Goal: Information Seeking & Learning: Learn about a topic

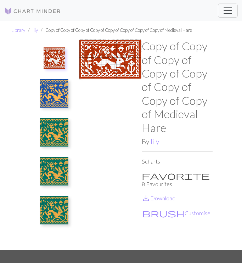
click at [54, 138] on img at bounding box center [54, 132] width 28 height 28
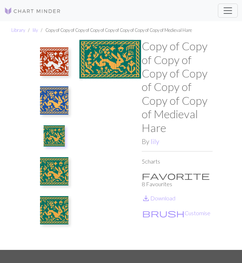
click at [59, 165] on img at bounding box center [54, 171] width 28 height 28
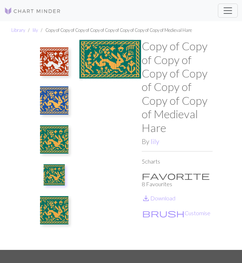
click at [53, 62] on img at bounding box center [54, 62] width 28 height 28
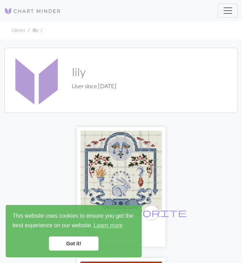
click at [30, 9] on img at bounding box center [32, 11] width 57 height 9
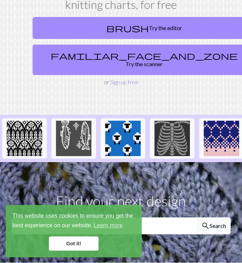
scroll to position [75, 0]
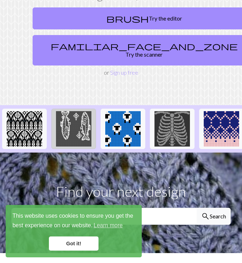
click at [65, 119] on img at bounding box center [73, 128] width 35 height 35
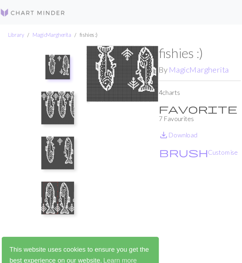
click at [157, 131] on div "fishies :) By MagicMargherita 4 charts favorite 7 Favourites save_alt Download …" at bounding box center [177, 144] width 71 height 211
click at [158, 127] on button "brush Customise" at bounding box center [176, 131] width 69 height 9
click at [58, 102] on img at bounding box center [54, 93] width 28 height 28
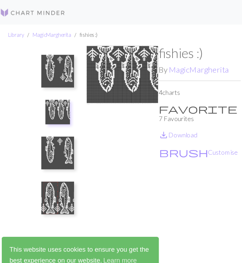
click at [54, 68] on img at bounding box center [54, 62] width 28 height 28
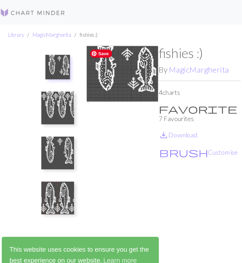
click at [87, 45] on span "Save" at bounding box center [91, 46] width 19 height 7
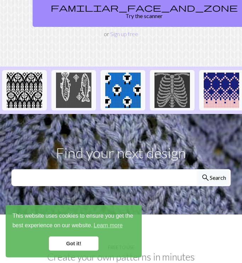
scroll to position [117, 0]
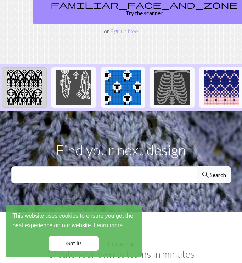
click at [26, 70] on img at bounding box center [24, 87] width 35 height 35
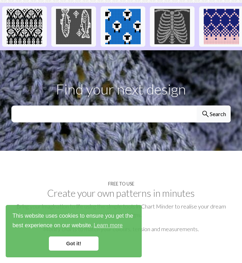
scroll to position [195, 0]
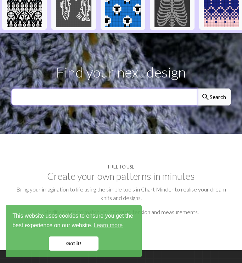
click at [55, 91] on input "text" at bounding box center [104, 97] width 186 height 17
type input "snail"
click at [197, 89] on button "search Search" at bounding box center [214, 97] width 34 height 17
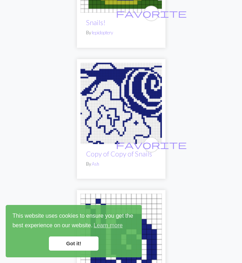
scroll to position [274, 0]
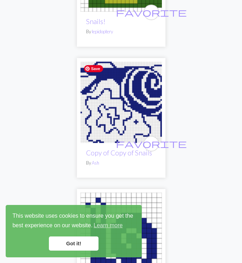
click at [112, 126] on img at bounding box center [121, 103] width 82 height 82
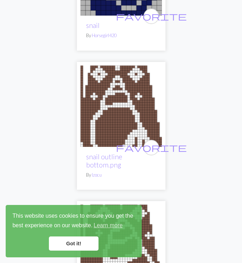
scroll to position [840, 0]
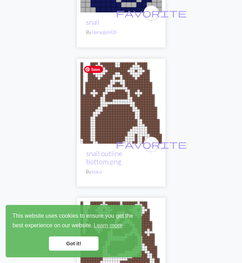
click at [106, 119] on img at bounding box center [121, 103] width 82 height 82
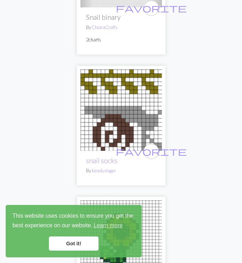
scroll to position [2085, 0]
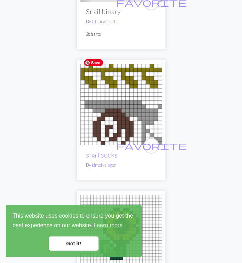
click at [114, 105] on img at bounding box center [121, 105] width 82 height 82
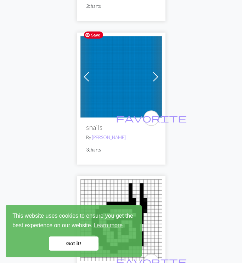
scroll to position [4543, 0]
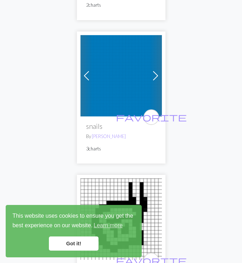
click at [156, 70] on span at bounding box center [155, 75] width 11 height 11
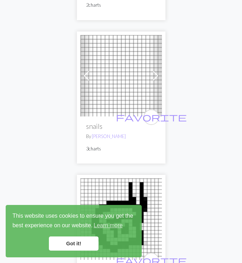
click at [156, 70] on span at bounding box center [155, 75] width 11 height 11
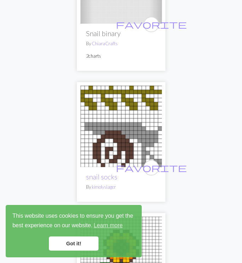
scroll to position [1656, 0]
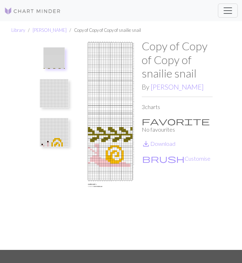
click at [54, 61] on img at bounding box center [54, 58] width 21 height 21
click at [56, 146] on img at bounding box center [54, 132] width 28 height 28
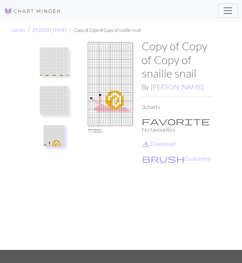
click at [55, 63] on img at bounding box center [54, 62] width 28 height 28
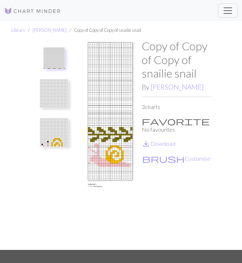
click at [52, 134] on img at bounding box center [54, 132] width 28 height 28
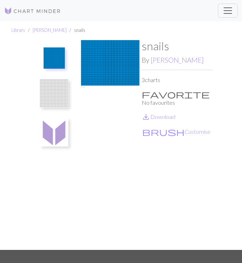
click at [49, 85] on img at bounding box center [54, 93] width 28 height 28
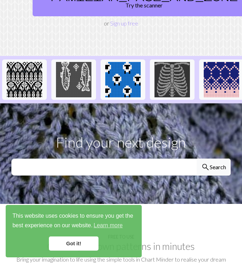
scroll to position [125, 0]
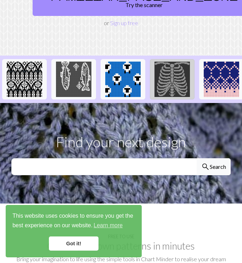
click at [180, 68] on img at bounding box center [172, 79] width 35 height 35
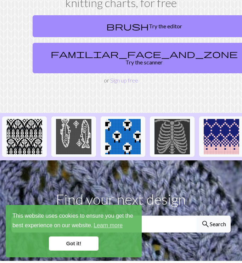
scroll to position [70, 0]
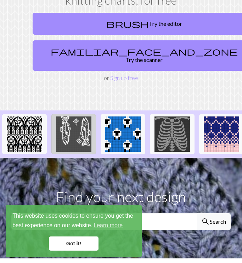
click at [68, 127] on img at bounding box center [73, 134] width 35 height 35
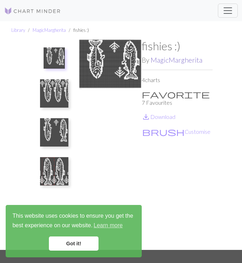
click at [174, 60] on link "MagicMargherita" at bounding box center [177, 60] width 52 height 8
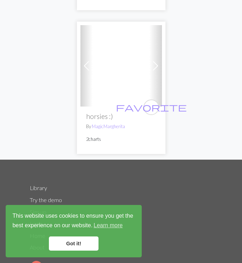
scroll to position [653, 0]
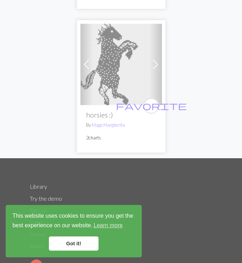
click at [158, 63] on span at bounding box center [155, 64] width 11 height 11
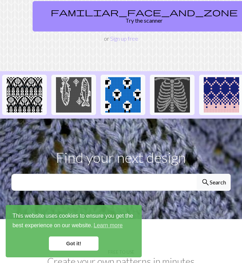
scroll to position [111, 0]
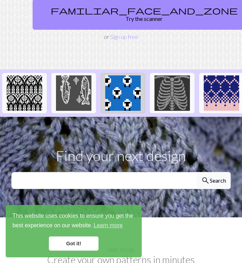
click at [109, 93] on img at bounding box center [122, 93] width 35 height 35
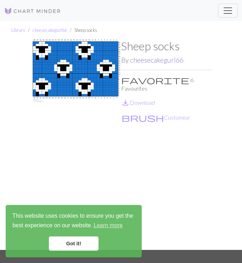
click at [132, 60] on link "cheesecakegurl66" at bounding box center [157, 60] width 54 height 8
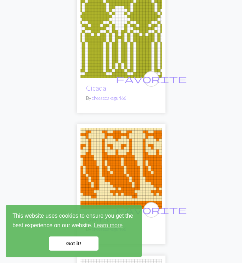
scroll to position [45, 0]
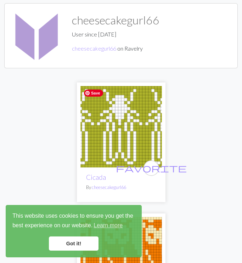
click at [136, 140] on img at bounding box center [121, 127] width 82 height 82
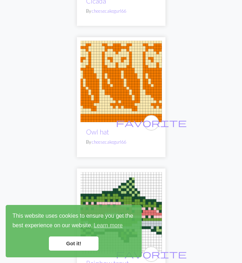
scroll to position [224, 0]
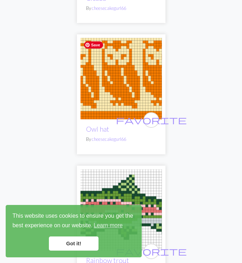
click at [103, 77] on img at bounding box center [121, 79] width 82 height 82
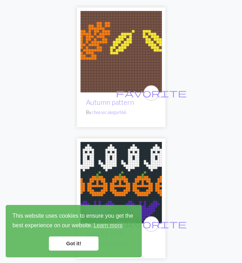
scroll to position [644, 0]
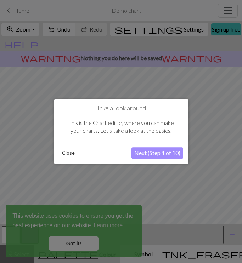
click at [63, 151] on button "Close" at bounding box center [68, 153] width 18 height 11
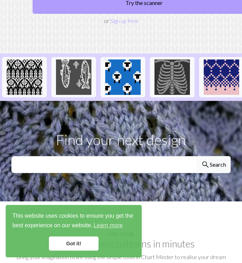
scroll to position [132, 0]
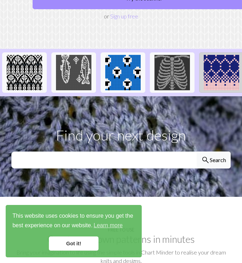
click at [207, 78] on img at bounding box center [221, 72] width 35 height 35
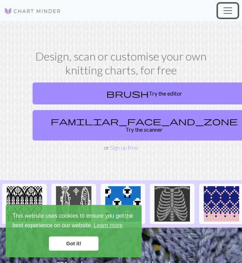
click at [226, 8] on span "Toggle navigation" at bounding box center [228, 10] width 11 height 11
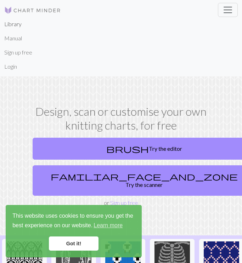
click at [16, 24] on link "Library" at bounding box center [12, 24] width 17 height 14
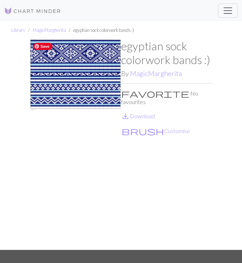
click at [117, 119] on img at bounding box center [75, 144] width 91 height 211
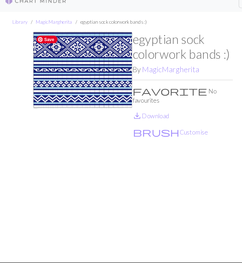
click at [52, 65] on img at bounding box center [75, 144] width 91 height 211
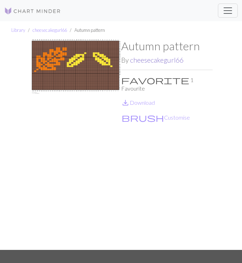
click at [156, 64] on link "cheesecakegurl66" at bounding box center [157, 60] width 54 height 8
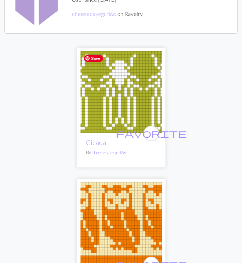
scroll to position [71, 0]
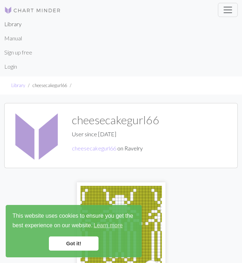
click at [17, 27] on link "Library" at bounding box center [12, 24] width 17 height 14
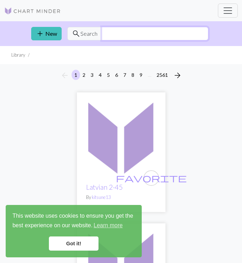
click at [124, 35] on input "text" at bounding box center [155, 33] width 107 height 13
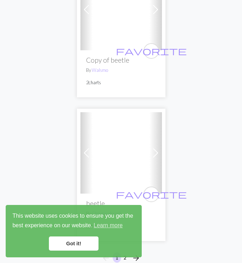
scroll to position [6793, 0]
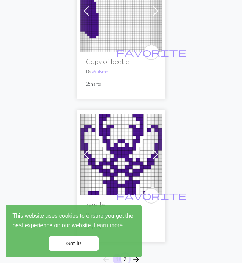
click at [123, 254] on button "2" at bounding box center [125, 259] width 9 height 10
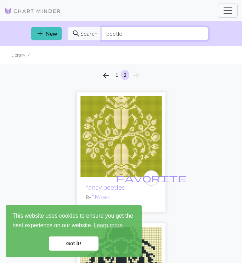
click at [112, 33] on input "beetle" at bounding box center [155, 33] width 107 height 13
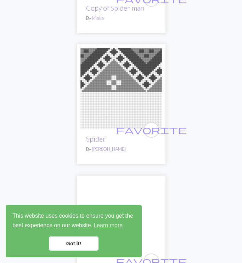
scroll to position [181, 0]
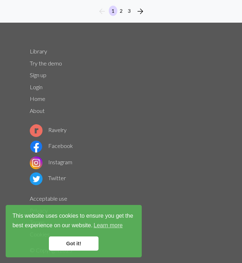
scroll to position [6969, 0]
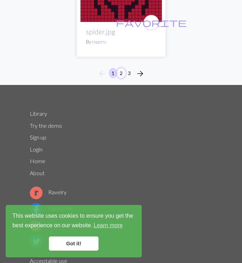
click at [121, 68] on button "2" at bounding box center [121, 73] width 9 height 10
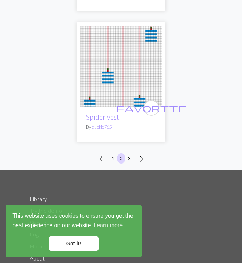
scroll to position [7078, 0]
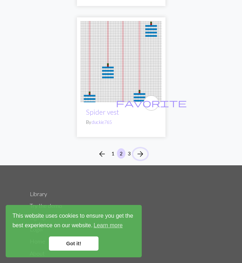
click at [139, 149] on span "arrow_forward" at bounding box center [140, 154] width 9 height 10
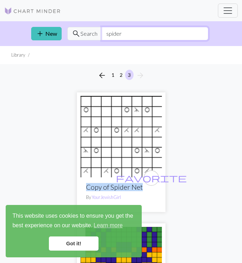
click at [114, 33] on input "spider" at bounding box center [155, 33] width 107 height 13
type input "moth"
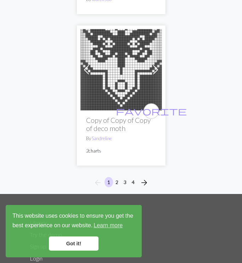
scroll to position [6977, 0]
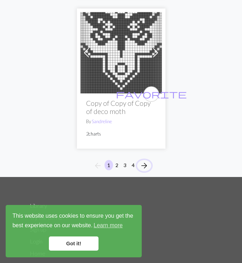
click at [142, 161] on span "arrow_forward" at bounding box center [144, 166] width 9 height 10
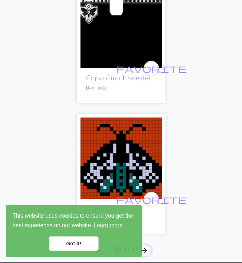
scroll to position [6823, 0]
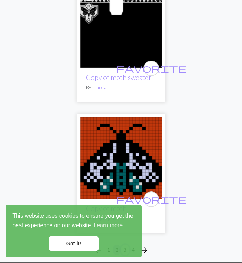
click at [123, 245] on button "3" at bounding box center [125, 250] width 9 height 10
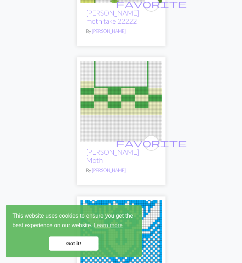
scroll to position [6669, 0]
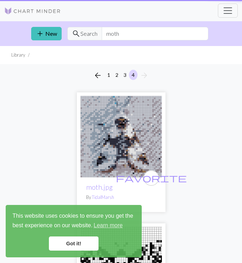
click at [132, 194] on p "By TidalMarsh" at bounding box center [121, 197] width 70 height 7
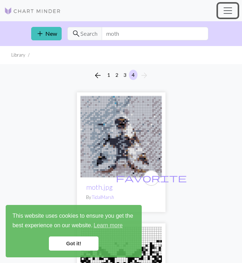
click at [226, 14] on span "Toggle navigation" at bounding box center [228, 10] width 11 height 11
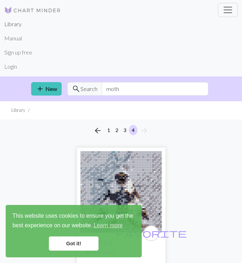
click at [11, 23] on link "Library" at bounding box center [12, 24] width 17 height 14
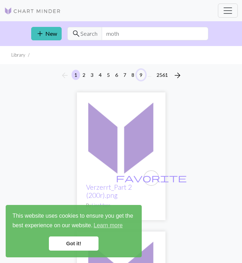
click at [139, 75] on button "9" at bounding box center [141, 75] width 9 height 10
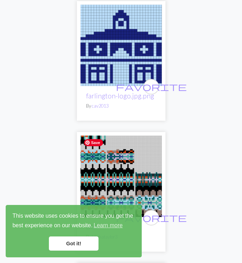
scroll to position [1784, 0]
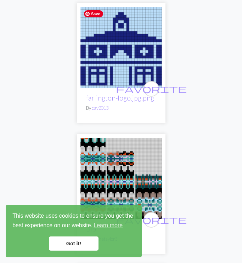
click at [127, 42] on img at bounding box center [121, 48] width 82 height 82
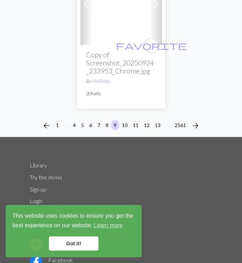
scroll to position [6881, 0]
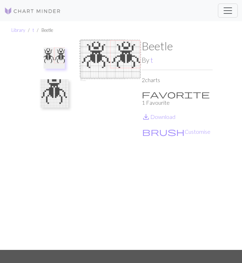
click at [43, 95] on img at bounding box center [54, 93] width 28 height 28
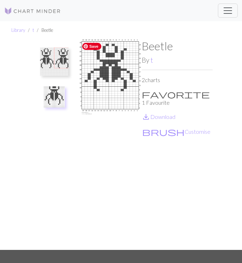
click at [87, 44] on span "Save" at bounding box center [91, 46] width 19 height 7
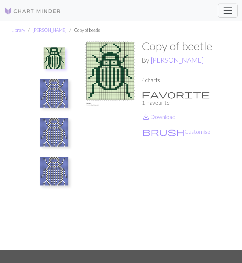
click at [53, 94] on img at bounding box center [54, 93] width 28 height 28
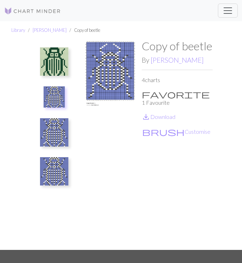
click at [49, 69] on img at bounding box center [54, 62] width 28 height 28
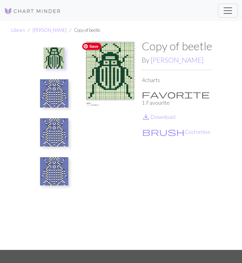
click at [97, 46] on span "Save" at bounding box center [91, 46] width 19 height 7
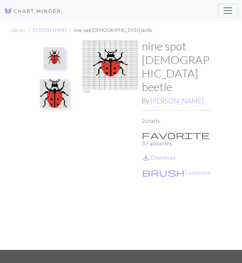
click at [58, 99] on img at bounding box center [54, 93] width 28 height 28
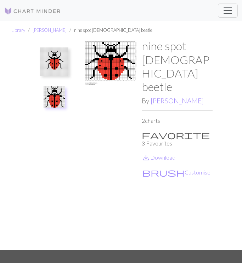
click at [65, 64] on img at bounding box center [54, 62] width 28 height 28
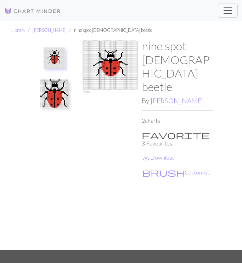
click at [61, 89] on img at bounding box center [54, 93] width 28 height 28
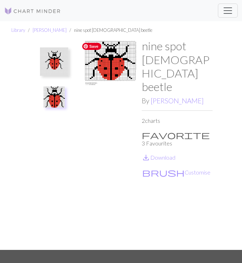
click at [92, 45] on span "Save" at bounding box center [91, 46] width 19 height 7
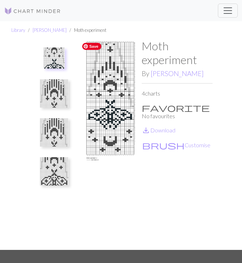
click at [93, 43] on span "Save" at bounding box center [91, 46] width 19 height 7
click at [56, 165] on img at bounding box center [54, 171] width 28 height 28
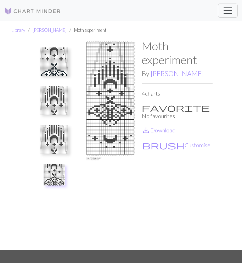
click at [55, 98] on img at bounding box center [54, 101] width 28 height 28
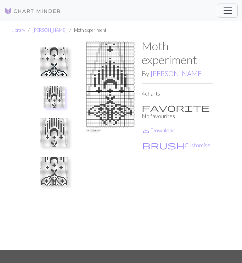
click at [50, 55] on img at bounding box center [54, 62] width 28 height 28
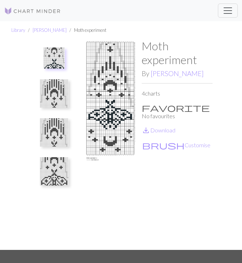
click at [48, 95] on img at bounding box center [54, 93] width 28 height 28
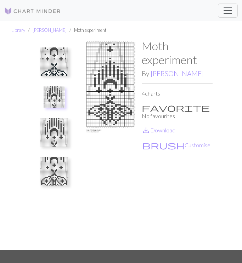
click at [54, 140] on img at bounding box center [54, 132] width 28 height 28
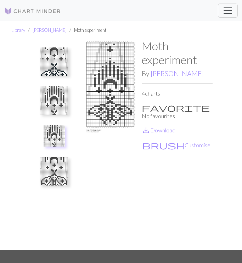
click at [58, 171] on img at bounding box center [54, 171] width 28 height 28
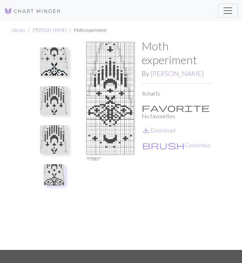
click at [54, 51] on img at bounding box center [54, 62] width 28 height 28
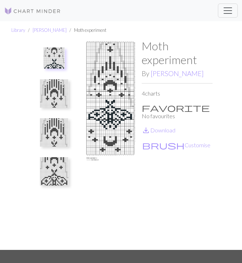
click at [57, 142] on img at bounding box center [54, 132] width 28 height 28
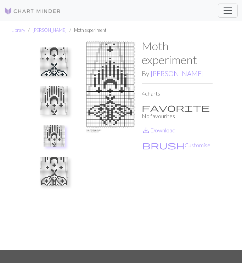
click at [54, 53] on img at bounding box center [54, 62] width 28 height 28
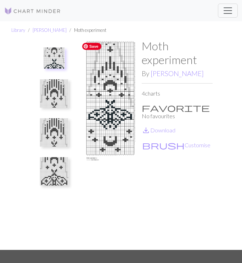
click at [87, 46] on span "Save" at bounding box center [91, 46] width 19 height 7
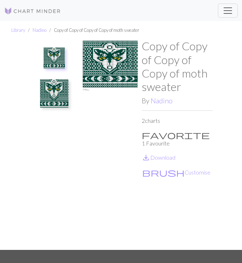
click at [56, 94] on img at bounding box center [54, 93] width 28 height 28
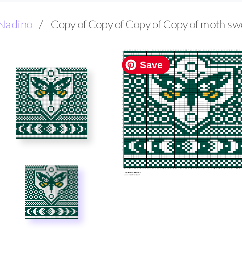
click at [87, 44] on span "Save" at bounding box center [91, 46] width 19 height 7
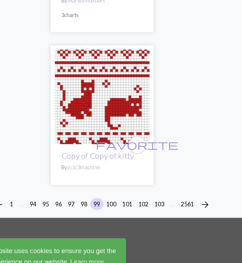
scroll to position [6656, 0]
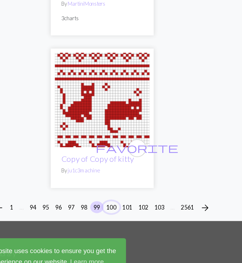
click at [130, 173] on button "100" at bounding box center [129, 178] width 14 height 10
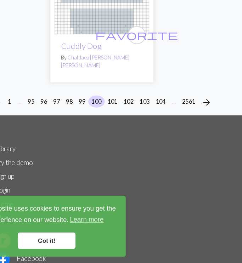
scroll to position [7275, 0]
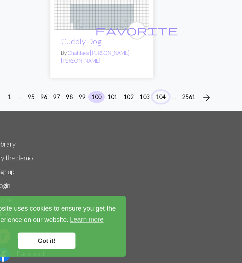
click at [168, 115] on button "104" at bounding box center [172, 120] width 14 height 10
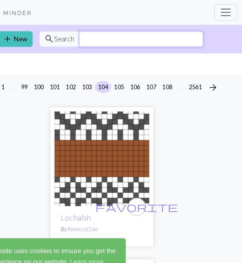
click at [122, 37] on input "text" at bounding box center [155, 33] width 107 height 13
type input "fish"
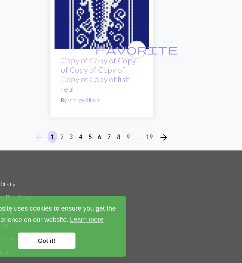
scroll to position [7093, 0]
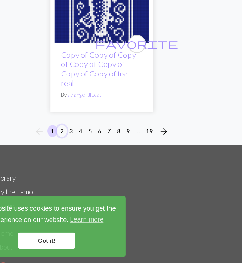
click at [84, 144] on button "2" at bounding box center [87, 149] width 9 height 10
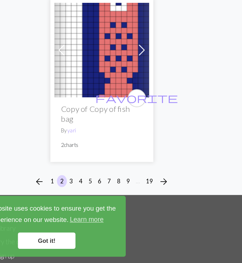
scroll to position [7022, 0]
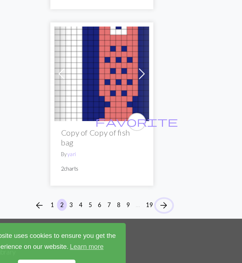
click at [175, 185] on span "arrow_forward" at bounding box center [175, 190] width 9 height 10
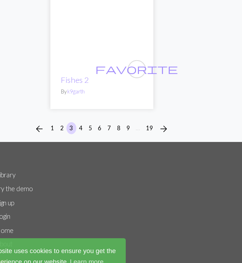
scroll to position [7276, 0]
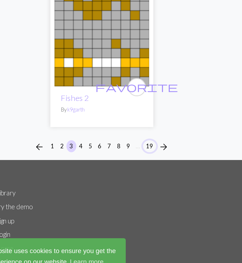
click at [163, 126] on button "19" at bounding box center [162, 126] width 11 height 10
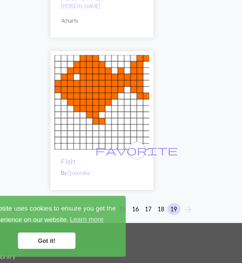
scroll to position [2250, 0]
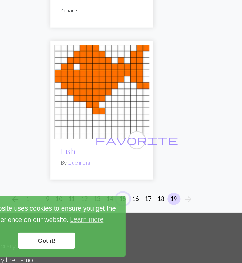
click at [137, 203] on button "15" at bounding box center [139, 208] width 11 height 10
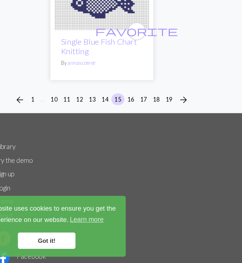
scroll to position [6882, 0]
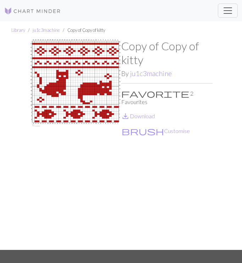
click at [26, 51] on div "Copy of Copy of kitty By ju1c3machine favorite 2 Favourites save_alt Download b…" at bounding box center [121, 144] width 191 height 211
click at [41, 45] on span "Save" at bounding box center [42, 46] width 19 height 7
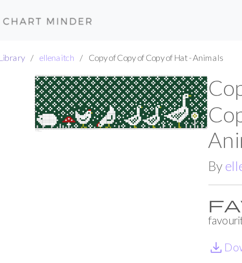
click at [18, 31] on link "Library" at bounding box center [18, 30] width 14 height 6
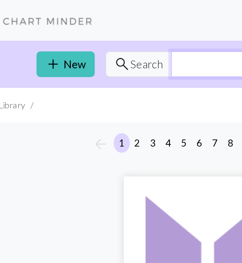
click at [111, 35] on input "text" at bounding box center [155, 33] width 107 height 13
type input "koi"
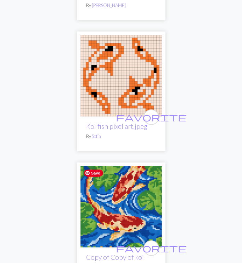
scroll to position [565, 0]
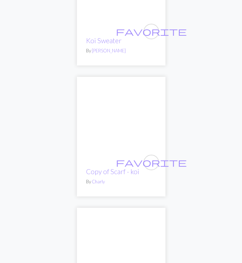
scroll to position [3293, 0]
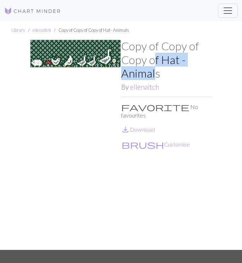
drag, startPoint x: 156, startPoint y: 77, endPoint x: 156, endPoint y: 64, distance: 13.5
click at [156, 64] on h1 "Copy of Copy of Copy of Hat - Animals" at bounding box center [166, 59] width 91 height 41
click at [157, 64] on h1 "Copy of Copy of Copy of Hat - Animals" at bounding box center [166, 59] width 91 height 41
drag, startPoint x: 162, startPoint y: 62, endPoint x: 163, endPoint y: 70, distance: 8.7
click at [163, 70] on h1 "Copy of Copy of Copy of Hat - Animals" at bounding box center [166, 59] width 91 height 41
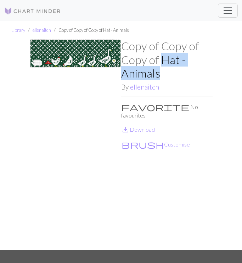
copy h1 "Hat - Animals"
click at [19, 28] on link "Library" at bounding box center [18, 30] width 14 height 6
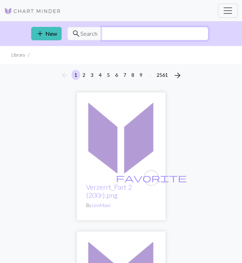
click at [107, 39] on input "text" at bounding box center [155, 33] width 107 height 13
paste input "Hat - Animals"
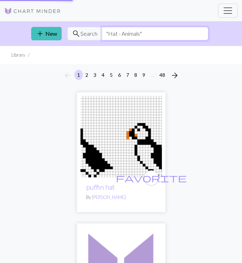
type input ""Hat - Animals""
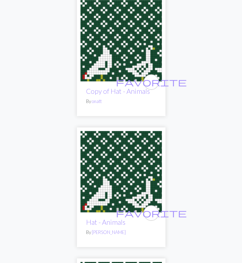
scroll to position [356, 0]
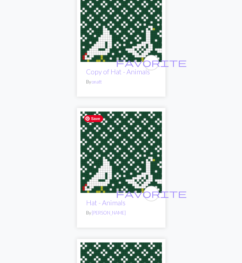
click at [132, 162] on img at bounding box center [121, 153] width 82 height 82
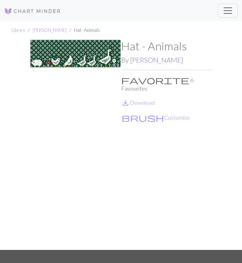
click at [152, 61] on link "Carter James" at bounding box center [156, 60] width 53 height 8
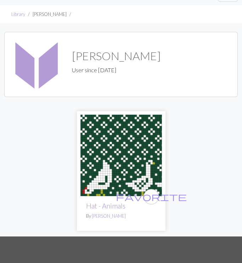
scroll to position [12, 0]
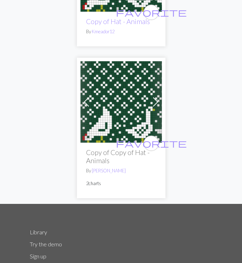
scroll to position [1221, 0]
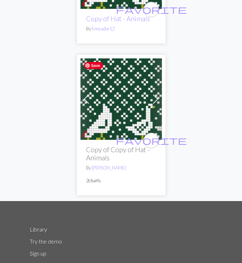
click at [113, 109] on img at bounding box center [121, 100] width 82 height 82
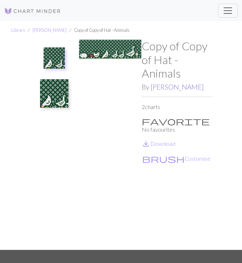
click at [163, 86] on link "evonna J findley" at bounding box center [177, 87] width 53 height 8
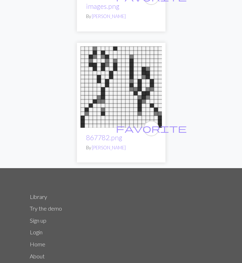
scroll to position [776, 0]
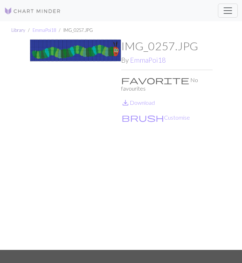
click at [23, 32] on link "Library" at bounding box center [18, 30] width 14 height 6
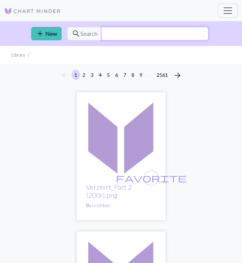
click at [135, 37] on input "text" at bounding box center [155, 33] width 107 height 13
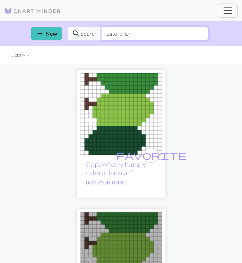
click at [123, 31] on input "caterpillar" at bounding box center [155, 33] width 107 height 13
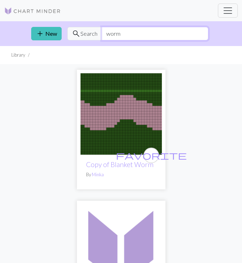
click at [111, 37] on input "worm" at bounding box center [155, 33] width 107 height 13
type input "alphabet"
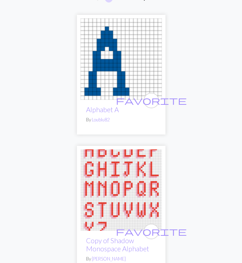
scroll to position [80, 0]
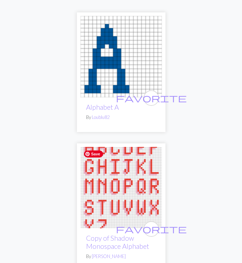
click at [128, 201] on img at bounding box center [121, 188] width 82 height 82
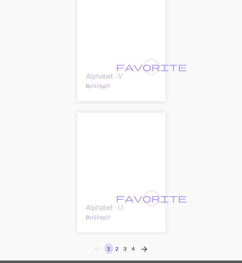
scroll to position [7109, 0]
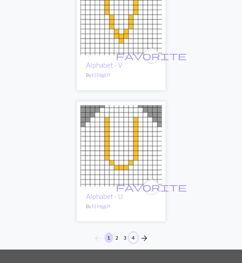
click at [136, 233] on button "4" at bounding box center [133, 238] width 9 height 10
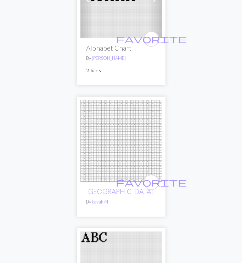
scroll to position [5765, 0]
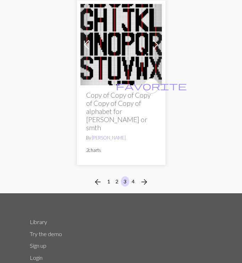
scroll to position [7042, 0]
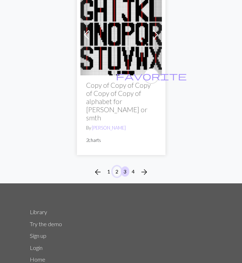
click at [118, 167] on button "2" at bounding box center [117, 172] width 9 height 10
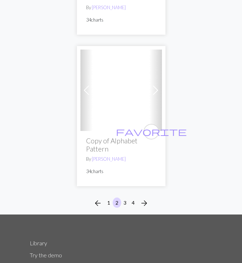
scroll to position [6909, 0]
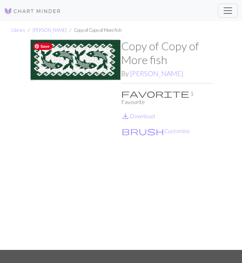
click at [0, 0] on iframe at bounding box center [0, 0] width 0 height 0
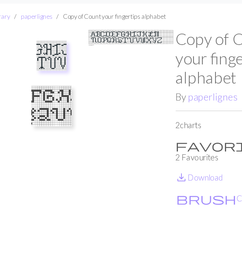
click at [59, 98] on img at bounding box center [54, 93] width 28 height 28
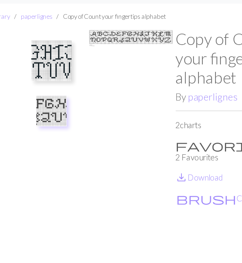
click at [52, 57] on img at bounding box center [54, 62] width 28 height 28
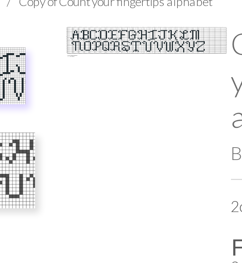
click at [60, 90] on img at bounding box center [54, 93] width 28 height 28
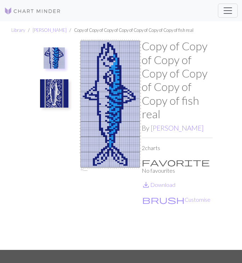
click at [57, 84] on img at bounding box center [54, 93] width 28 height 28
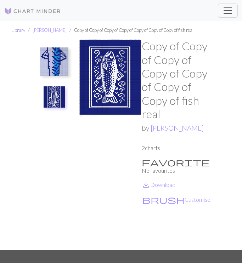
click at [20, 29] on link "Library" at bounding box center [18, 30] width 14 height 6
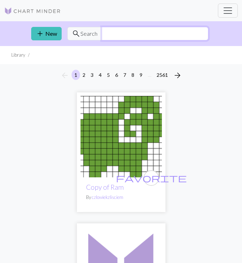
click at [123, 38] on input "text" at bounding box center [155, 33] width 107 height 13
click at [108, 34] on input "text" at bounding box center [155, 33] width 107 height 13
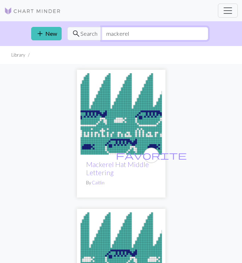
click at [121, 35] on input "mackerel" at bounding box center [155, 33] width 107 height 13
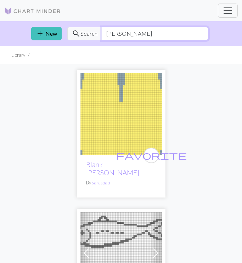
click at [135, 35] on input "[PERSON_NAME]" at bounding box center [155, 33] width 107 height 13
type input "tooth"
click at [28, 7] on img at bounding box center [32, 11] width 57 height 9
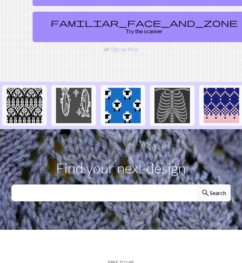
scroll to position [99, 0]
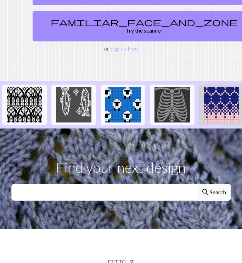
click at [219, 106] on img at bounding box center [221, 104] width 35 height 35
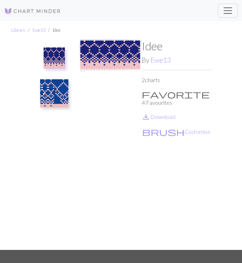
click at [65, 97] on img at bounding box center [54, 93] width 28 height 28
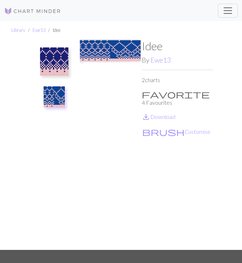
click at [57, 66] on img at bounding box center [54, 62] width 28 height 28
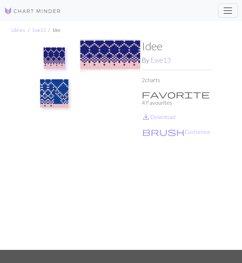
click at [64, 95] on img at bounding box center [54, 93] width 28 height 28
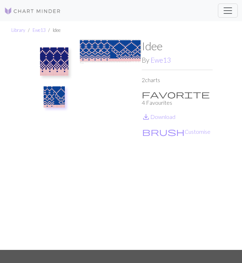
click at [57, 61] on img at bounding box center [54, 62] width 28 height 28
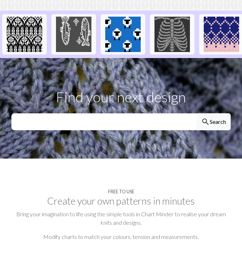
scroll to position [172, 0]
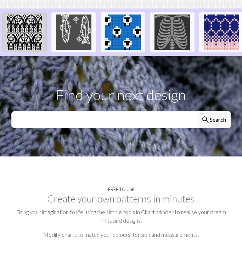
click at [21, 18] on img at bounding box center [24, 32] width 35 height 35
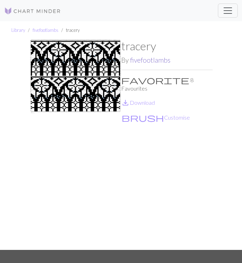
click at [141, 59] on link "fivefootlambs" at bounding box center [150, 60] width 40 height 8
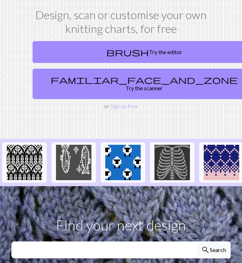
scroll to position [43, 0]
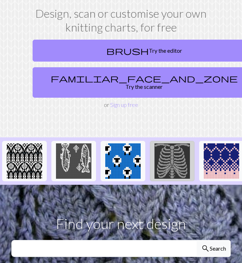
click at [175, 146] on img at bounding box center [172, 161] width 35 height 35
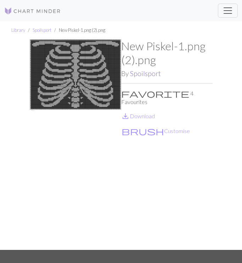
click at [139, 74] on link "Spoilsport" at bounding box center [145, 73] width 31 height 8
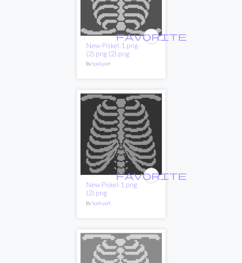
scroll to position [109, 0]
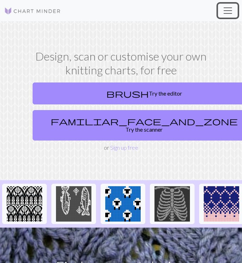
click at [229, 16] on button "Toggle navigation" at bounding box center [228, 11] width 20 height 14
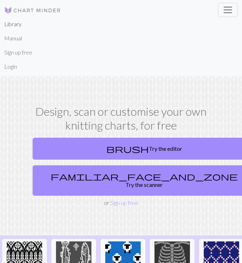
click at [15, 29] on link "Library" at bounding box center [12, 24] width 17 height 14
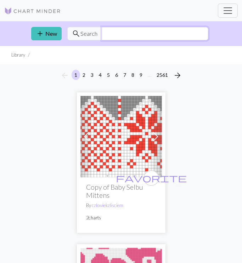
click at [113, 37] on input "text" at bounding box center [155, 33] width 107 height 13
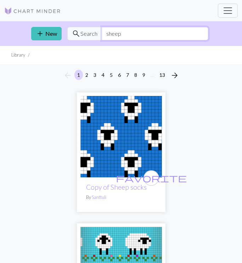
click at [150, 32] on input "sheep" at bounding box center [155, 33] width 107 height 13
type input "escargot"
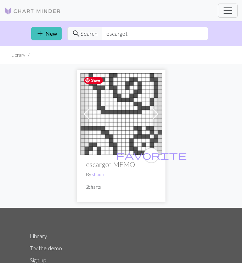
click at [133, 115] on img at bounding box center [121, 114] width 82 height 82
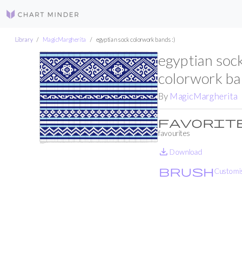
click at [20, 30] on link "Library" at bounding box center [18, 30] width 14 height 6
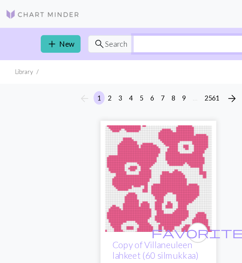
click at [121, 32] on input "text" at bounding box center [155, 33] width 107 height 13
type input "egyptian"
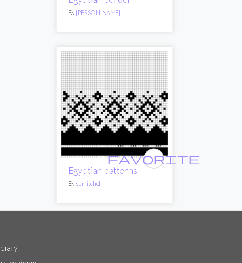
scroll to position [687, 0]
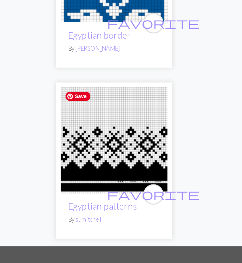
click at [117, 141] on img at bounding box center [121, 142] width 82 height 82
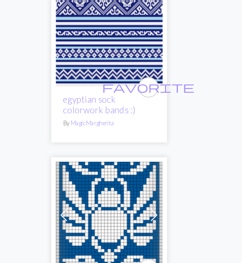
scroll to position [28, 0]
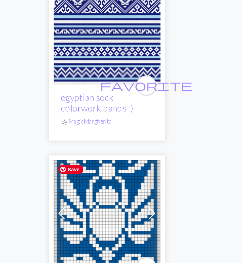
click at [127, 205] on img at bounding box center [121, 225] width 82 height 82
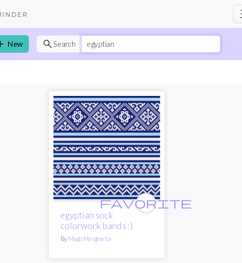
click at [112, 37] on input "egyptian" at bounding box center [155, 33] width 107 height 13
type input "film"
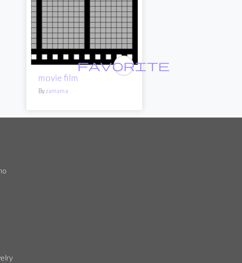
scroll to position [1570, 0]
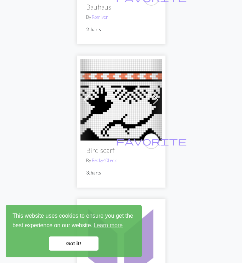
scroll to position [1532, 0]
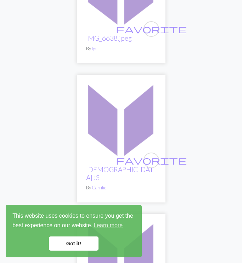
scroll to position [1807, 0]
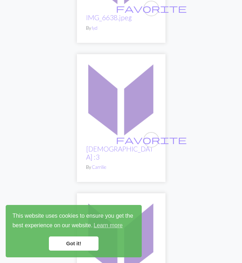
click at [60, 242] on link "Got it!" at bounding box center [74, 244] width 50 height 14
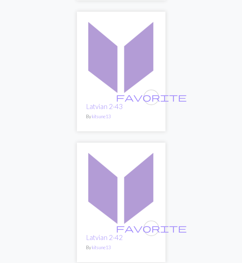
scroll to position [0, 0]
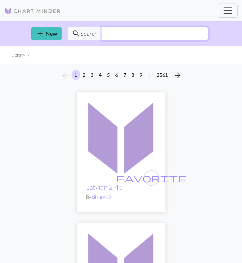
click at [135, 36] on input "text" at bounding box center [155, 33] width 107 height 13
type input "fair isle"
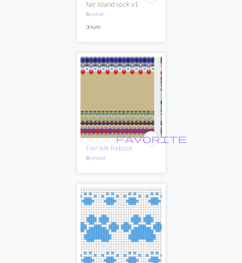
scroll to position [323, 0]
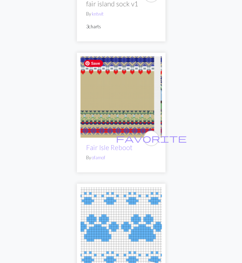
click at [121, 115] on img at bounding box center [121, 97] width 82 height 82
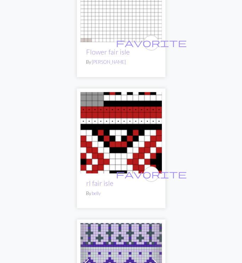
scroll to position [711, 0]
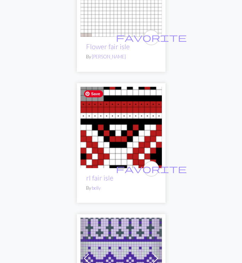
click at [116, 125] on img at bounding box center [121, 128] width 82 height 82
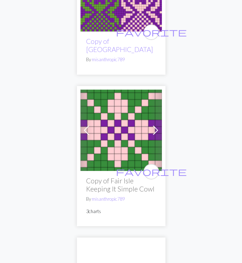
scroll to position [1133, 0]
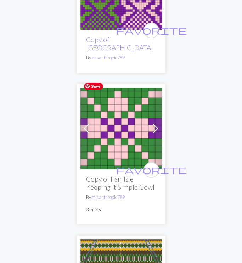
click at [120, 110] on img at bounding box center [121, 129] width 82 height 82
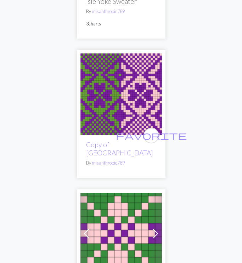
scroll to position [1025, 0]
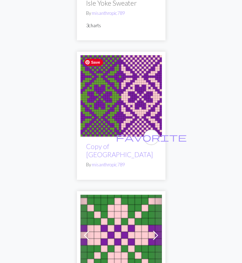
click at [104, 114] on img at bounding box center [121, 96] width 82 height 82
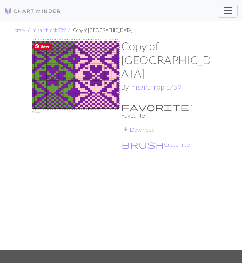
click at [101, 136] on img at bounding box center [75, 144] width 91 height 211
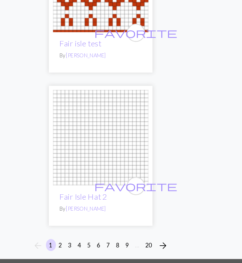
scroll to position [7138, 0]
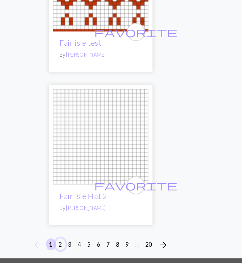
click at [85, 242] on button "2" at bounding box center [87, 247] width 9 height 10
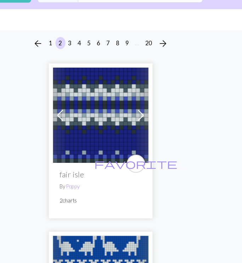
click at [153, 139] on span at bounding box center [155, 136] width 11 height 11
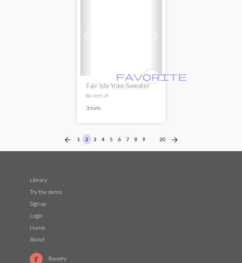
scroll to position [7457, 0]
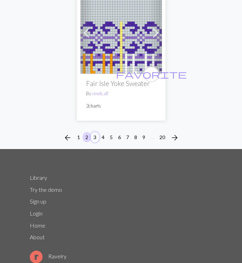
click at [95, 132] on button "3" at bounding box center [95, 137] width 9 height 10
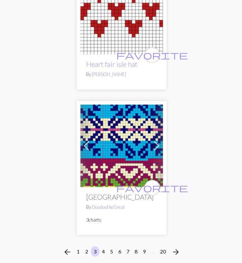
scroll to position [6995, 0]
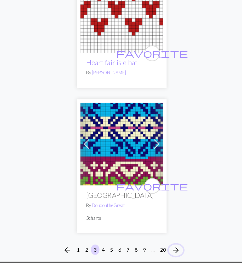
click at [178, 246] on span "arrow_forward" at bounding box center [175, 251] width 9 height 10
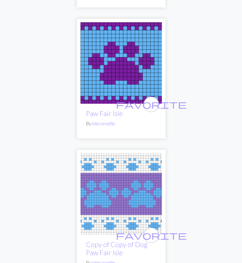
scroll to position [6897, 0]
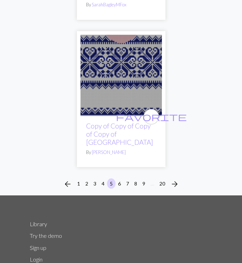
scroll to position [7059, 0]
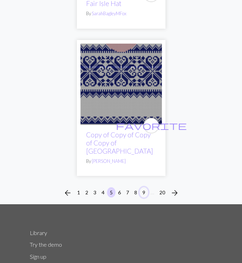
click at [140, 188] on button "9" at bounding box center [144, 193] width 9 height 10
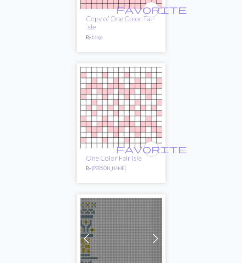
scroll to position [4999, 0]
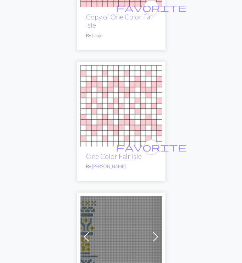
click at [159, 196] on link "Next" at bounding box center [156, 237] width 12 height 82
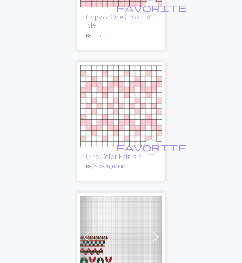
click at [159, 196] on link "Next" at bounding box center [156, 237] width 12 height 82
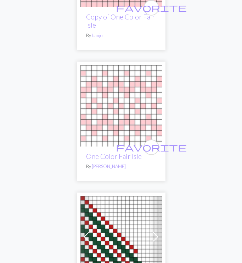
click at [159, 196] on link "Next" at bounding box center [156, 237] width 12 height 82
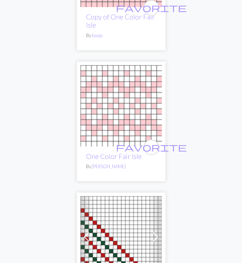
click at [159, 196] on link "Next" at bounding box center [156, 237] width 12 height 82
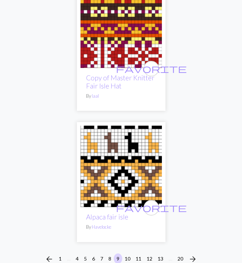
scroll to position [6733, 0]
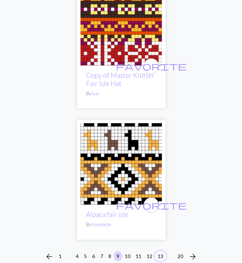
click at [161, 251] on button "13" at bounding box center [160, 256] width 11 height 10
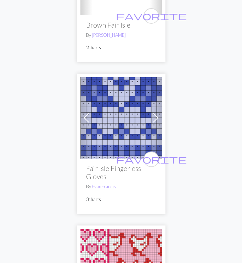
scroll to position [6387, 0]
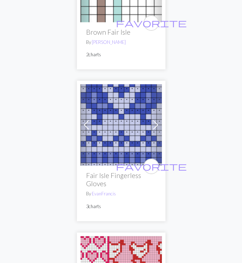
click at [154, 119] on span at bounding box center [155, 124] width 11 height 11
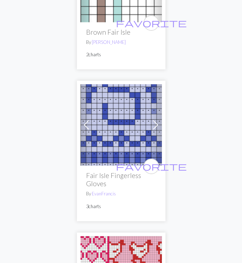
click at [154, 119] on span at bounding box center [155, 124] width 11 height 11
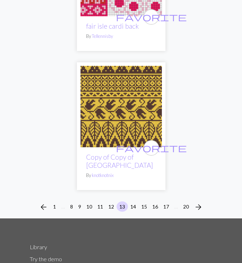
scroll to position [6690, 0]
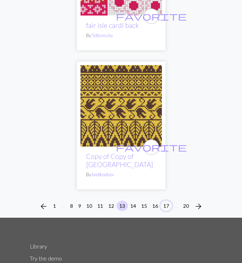
click at [170, 201] on button "17" at bounding box center [166, 206] width 11 height 10
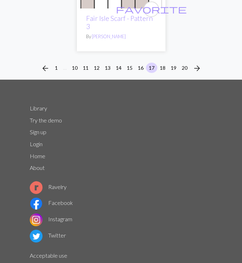
scroll to position [6929, 0]
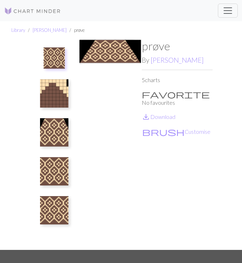
click at [56, 134] on img at bounding box center [54, 132] width 28 height 28
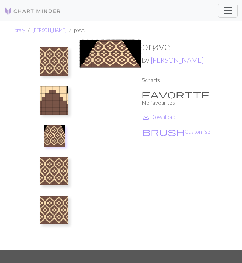
click at [55, 108] on img at bounding box center [54, 101] width 28 height 28
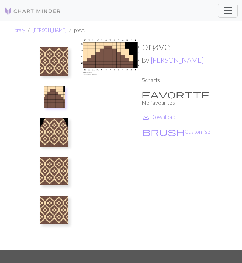
click at [60, 158] on img at bounding box center [54, 171] width 28 height 28
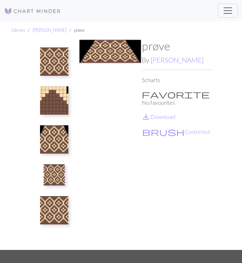
click at [59, 220] on img at bounding box center [54, 210] width 28 height 28
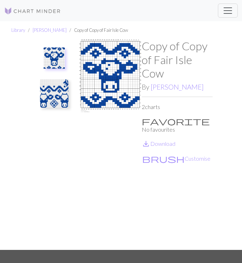
click at [51, 96] on img at bounding box center [54, 93] width 28 height 28
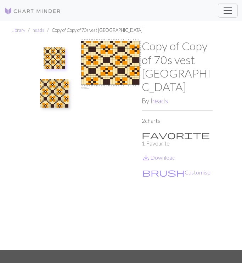
click at [65, 95] on img at bounding box center [54, 93] width 28 height 28
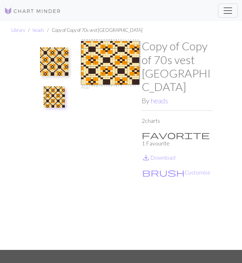
click at [65, 95] on button at bounding box center [54, 97] width 30 height 26
click at [55, 61] on img at bounding box center [54, 62] width 28 height 28
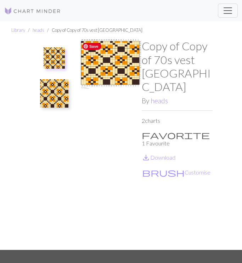
click at [92, 45] on span "Save" at bounding box center [91, 46] width 19 height 7
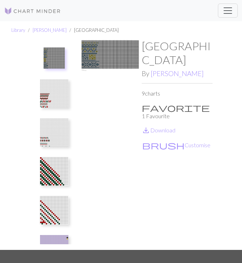
click at [60, 96] on img at bounding box center [54, 93] width 28 height 28
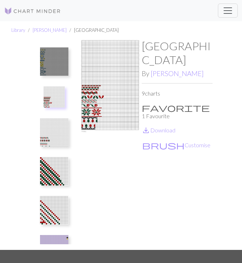
click at [57, 132] on img at bounding box center [54, 132] width 28 height 28
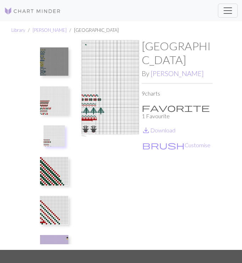
click at [60, 160] on img at bounding box center [54, 171] width 28 height 28
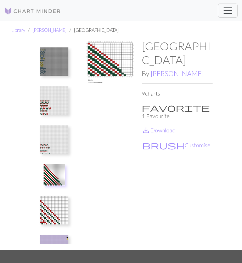
click at [55, 124] on button at bounding box center [54, 139] width 38 height 33
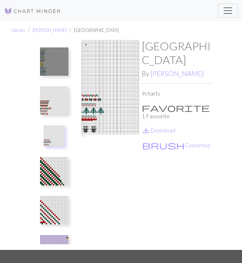
click at [62, 205] on img at bounding box center [54, 210] width 28 height 28
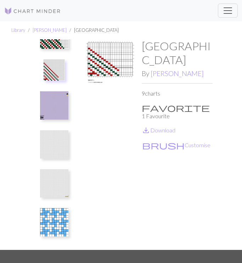
scroll to position [144, 0]
click at [61, 221] on img at bounding box center [54, 222] width 28 height 28
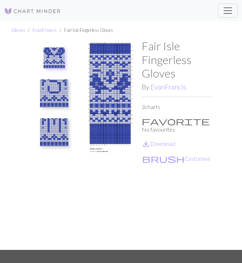
click at [60, 96] on img at bounding box center [54, 93] width 28 height 28
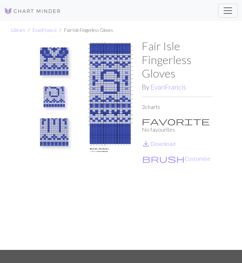
click at [55, 129] on img at bounding box center [54, 132] width 28 height 28
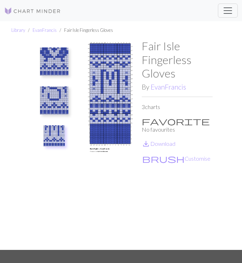
click at [47, 62] on img at bounding box center [54, 62] width 28 height 28
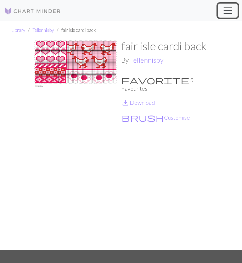
click at [225, 9] on span "Toggle navigation" at bounding box center [228, 10] width 11 height 11
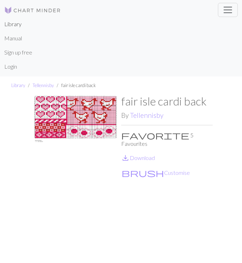
click at [14, 22] on link "Library" at bounding box center [12, 24] width 17 height 14
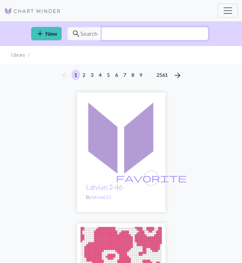
click at [102, 35] on input "text" at bounding box center [155, 33] width 107 height 13
type input "chicken"
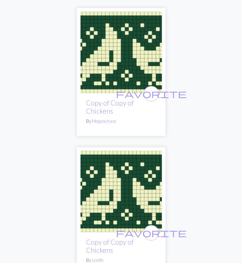
scroll to position [1152, 0]
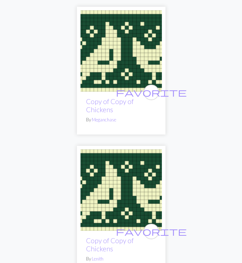
click at [153, 63] on img at bounding box center [121, 51] width 82 height 82
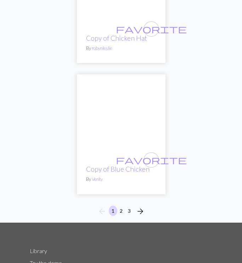
scroll to position [6669, 0]
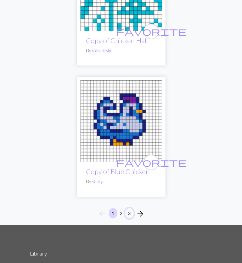
click at [129, 208] on button "3" at bounding box center [129, 213] width 9 height 10
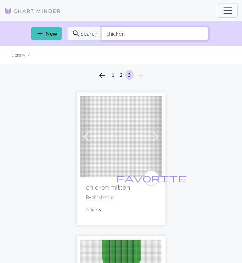
click at [109, 34] on input "chicken" at bounding box center [155, 33] width 107 height 13
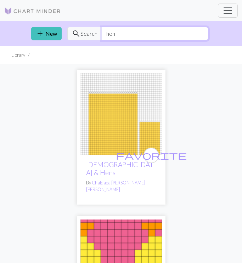
click at [144, 37] on input "hen" at bounding box center [155, 33] width 107 height 13
type input "poule"
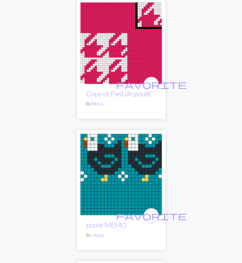
scroll to position [206, 0]
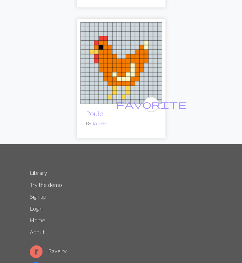
scroll to position [870, 0]
